Goal: Information Seeking & Learning: Learn about a topic

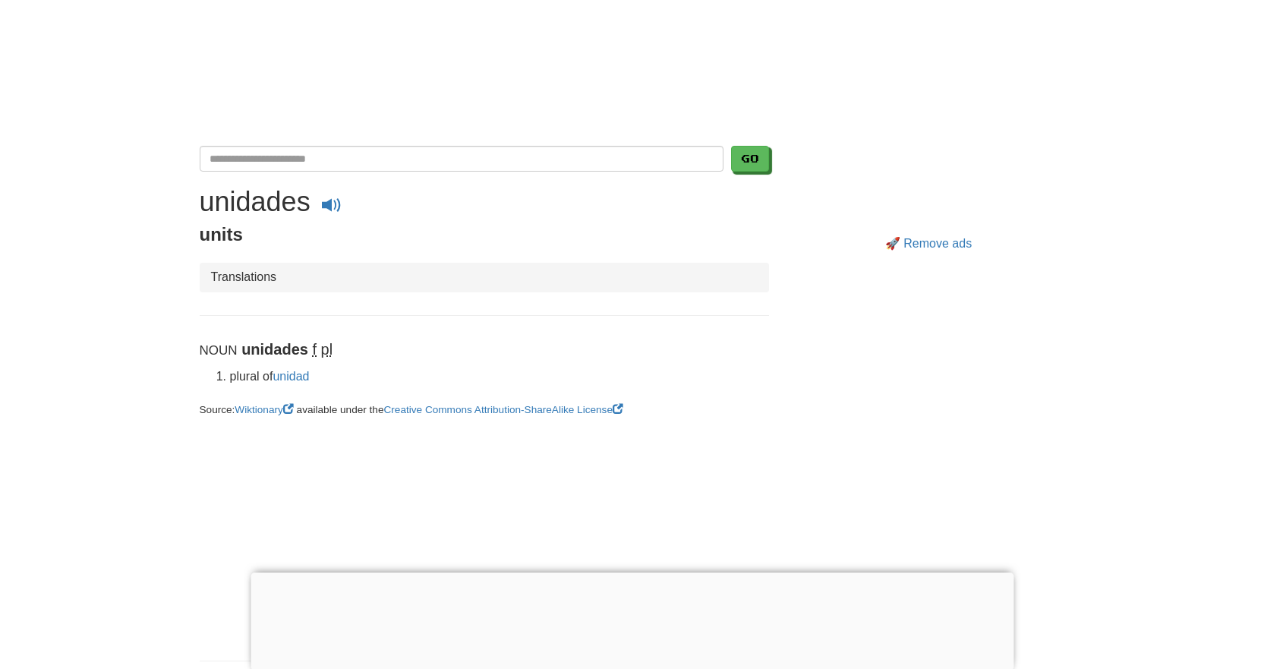
scroll to position [228, 0]
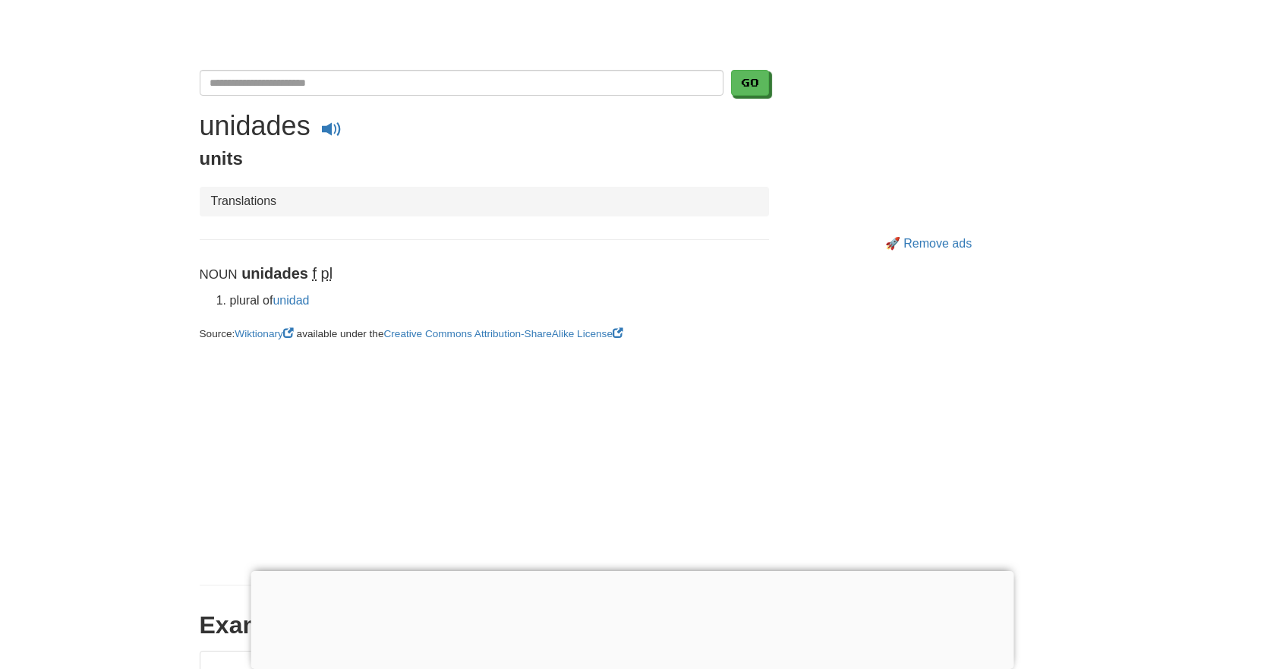
drag, startPoint x: 291, startPoint y: 202, endPoint x: 203, endPoint y: 200, distance: 88.1
click at [203, 200] on ul "Translations" at bounding box center [484, 202] width 569 height 30
copy li "Translations"
click at [677, 281] on p "Noun unidades f pl" at bounding box center [484, 274] width 569 height 22
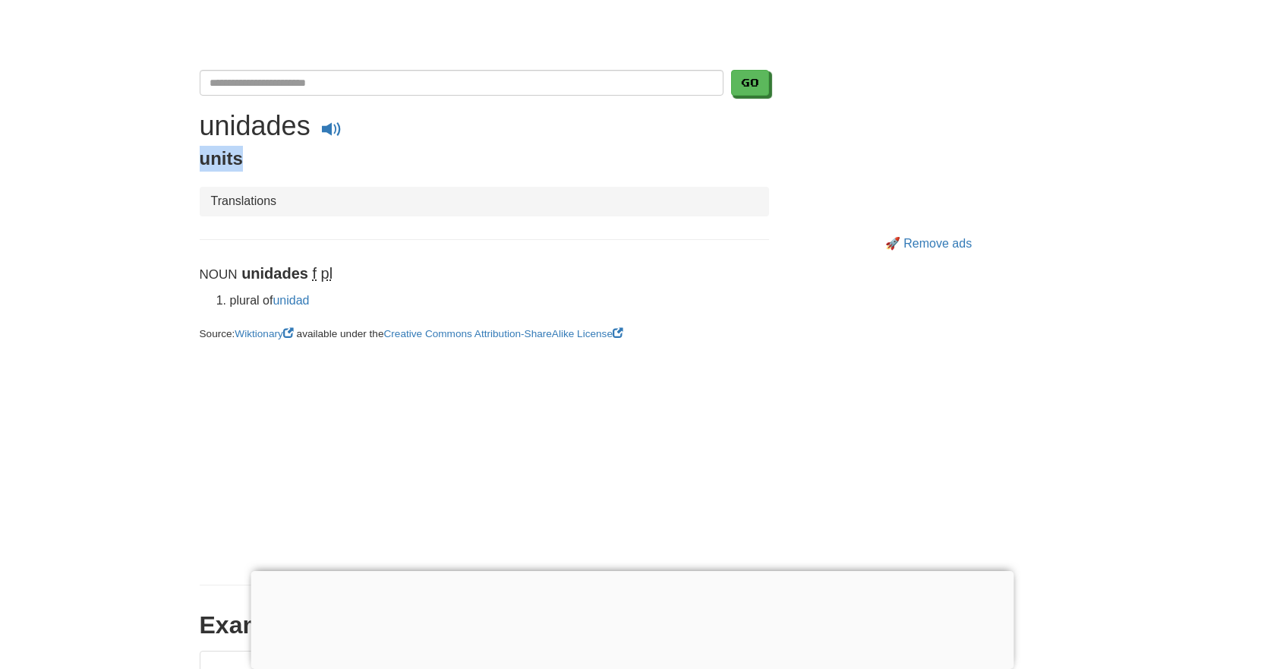
drag, startPoint x: 260, startPoint y: 160, endPoint x: 198, endPoint y: 160, distance: 61.5
copy span "units"
